Goal: Information Seeking & Learning: Find specific fact

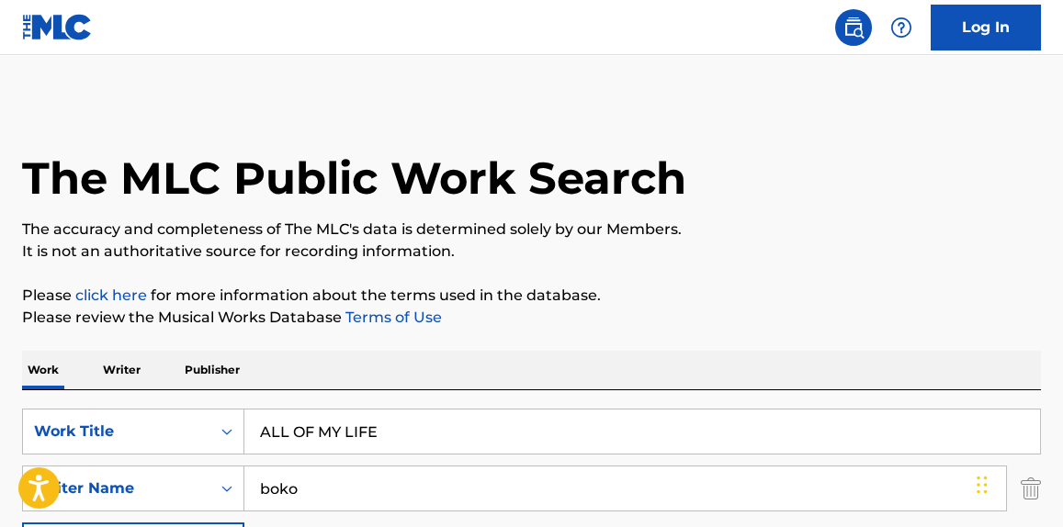
drag, startPoint x: 434, startPoint y: 445, endPoint x: 135, endPoint y: 462, distance: 299.9
click at [135, 462] on div "SearchWithCriteria1760bc84-026b-4a37-bb00-1648fee1ac3c Work Title ALL OF MY LIF…" at bounding box center [531, 489] width 1019 height 160
paste input "I Don't Think"
type input "I Don't Think"
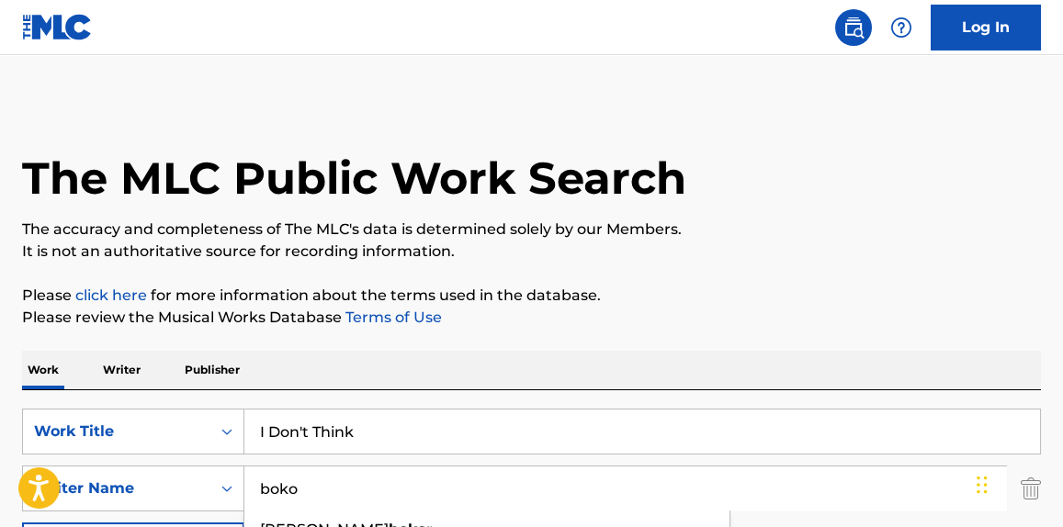
drag, startPoint x: 470, startPoint y: 492, endPoint x: 422, endPoint y: 492, distance: 48.7
click at [422, 492] on input "boko" at bounding box center [624, 489] width 761 height 44
drag, startPoint x: 444, startPoint y: 478, endPoint x: 151, endPoint y: 480, distance: 293.0
click at [148, 485] on div "SearchWithCriteria4fc423a6-d73d-4f81-bdf8-4f4a76535d8b Writer Name [PERSON_NAME…" at bounding box center [531, 489] width 1019 height 46
paste input "[PERSON_NAME]"
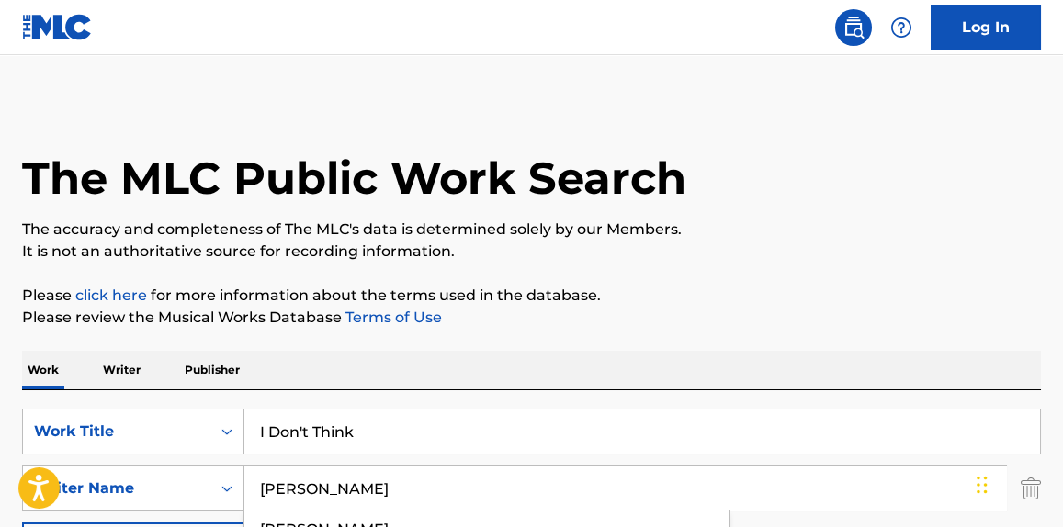
type input "[PERSON_NAME]"
click at [785, 202] on div "The MLC Public Work Search" at bounding box center [531, 168] width 1019 height 134
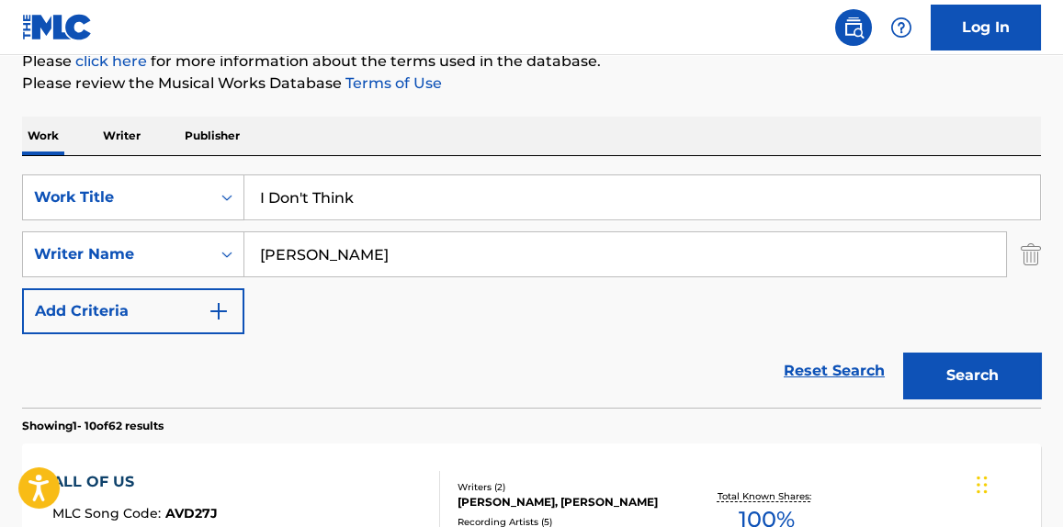
scroll to position [278, 0]
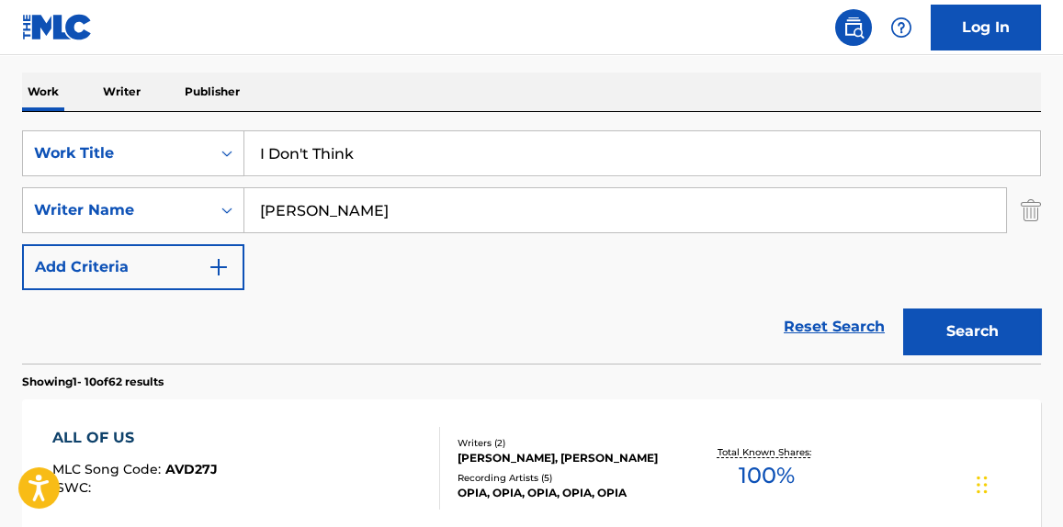
click at [983, 321] on button "Search" at bounding box center [972, 332] width 138 height 46
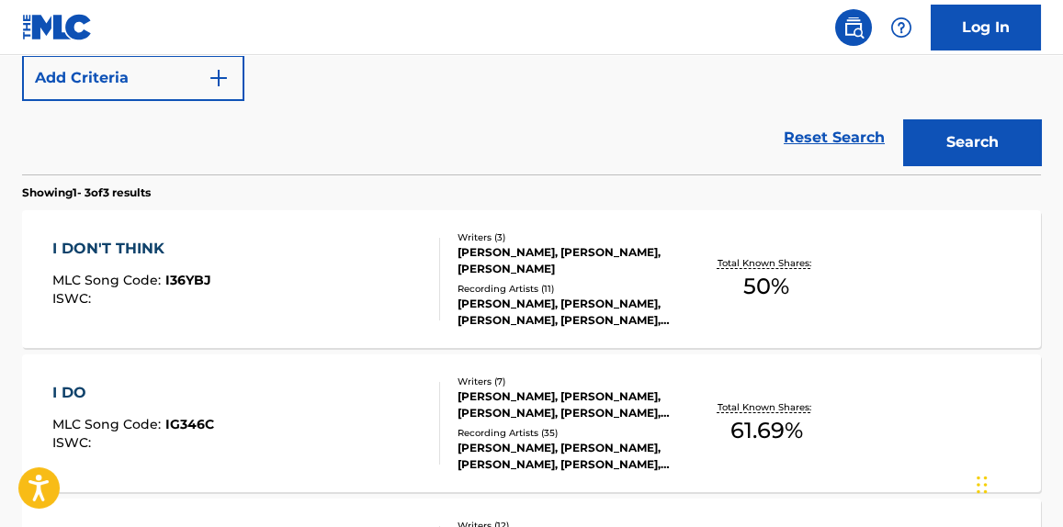
scroll to position [557, 0]
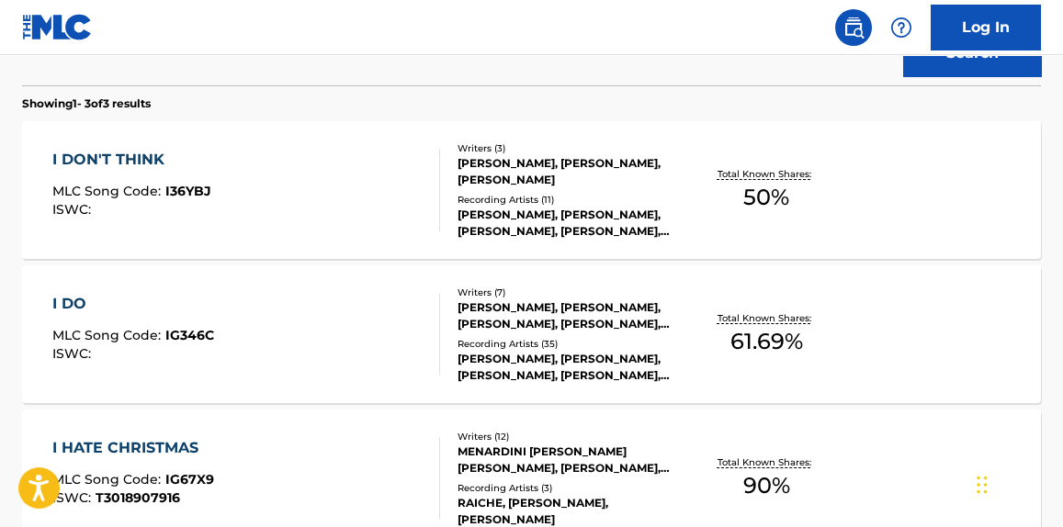
click at [472, 207] on div "[PERSON_NAME], [PERSON_NAME], [PERSON_NAME], [PERSON_NAME], [PERSON_NAME]" at bounding box center [569, 223] width 224 height 33
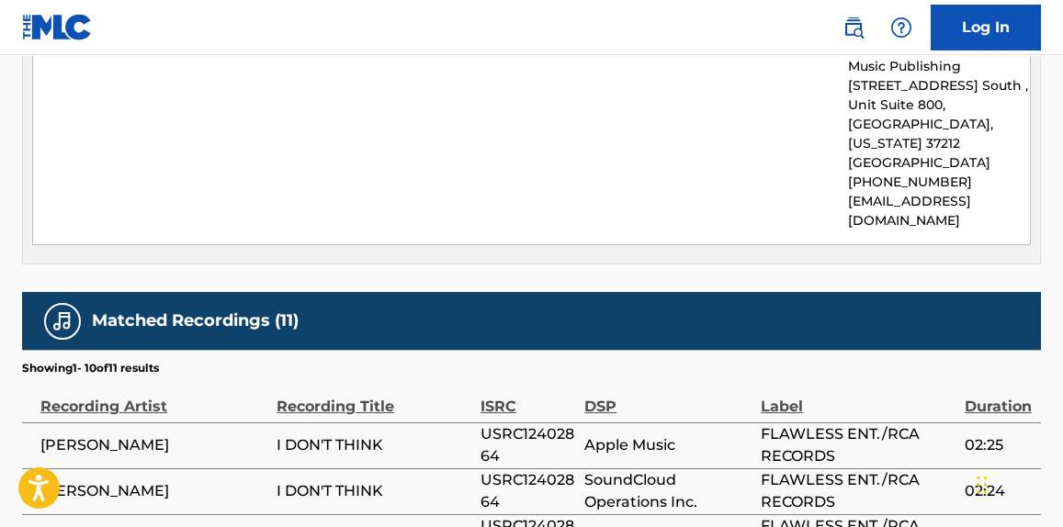
scroll to position [1252, 0]
